Goal: Obtain resource: Download file/media

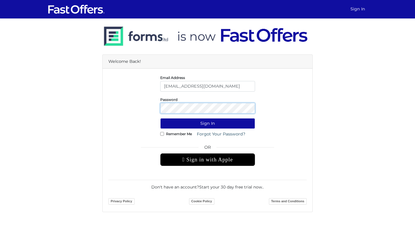
click at [160, 118] on button "Sign In" at bounding box center [207, 123] width 95 height 11
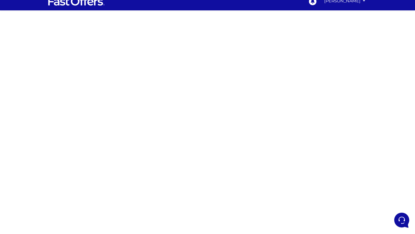
scroll to position [10, 0]
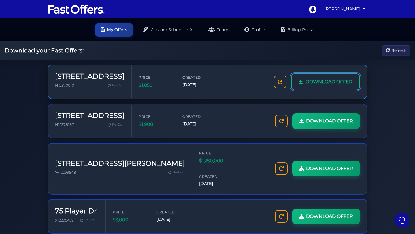
click at [336, 84] on span "DOWNLOAD OFFER" at bounding box center [328, 81] width 47 height 7
